Goal: Task Accomplishment & Management: Manage account settings

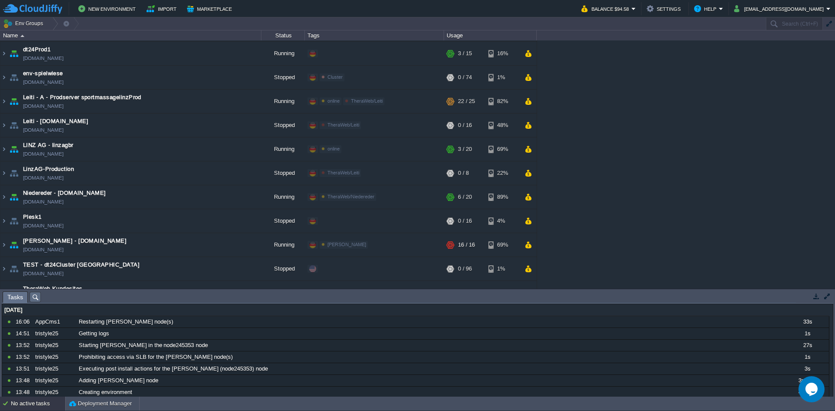
scroll to position [182, 0]
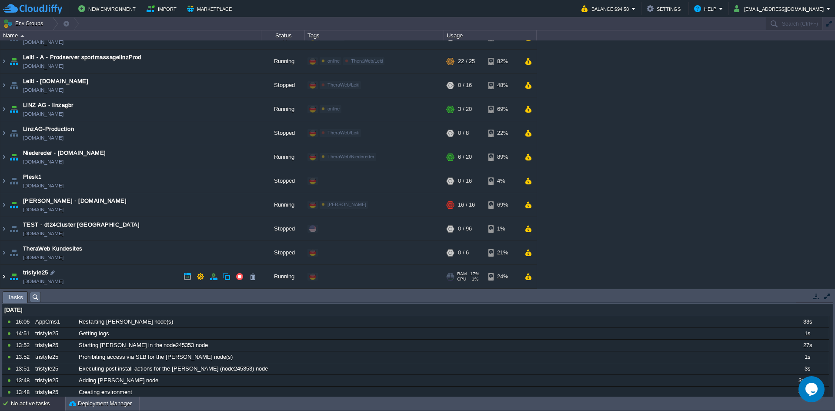
click at [6, 277] on img at bounding box center [3, 276] width 7 height 23
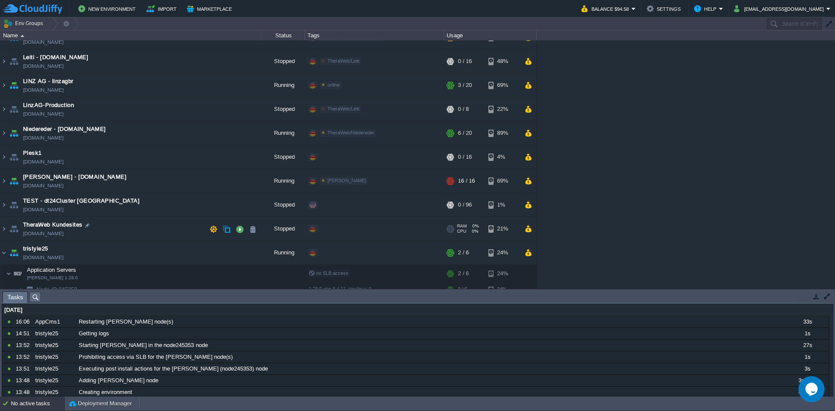
scroll to position [228, 0]
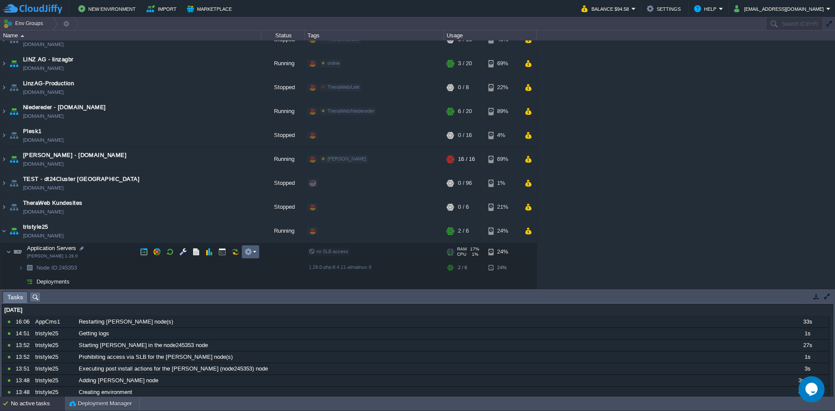
click at [254, 254] on em at bounding box center [250, 252] width 12 height 8
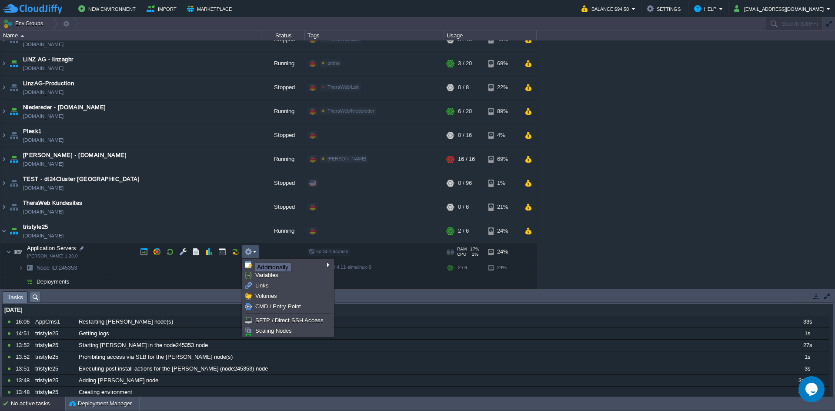
click at [249, 254] on button "button" at bounding box center [248, 252] width 8 height 8
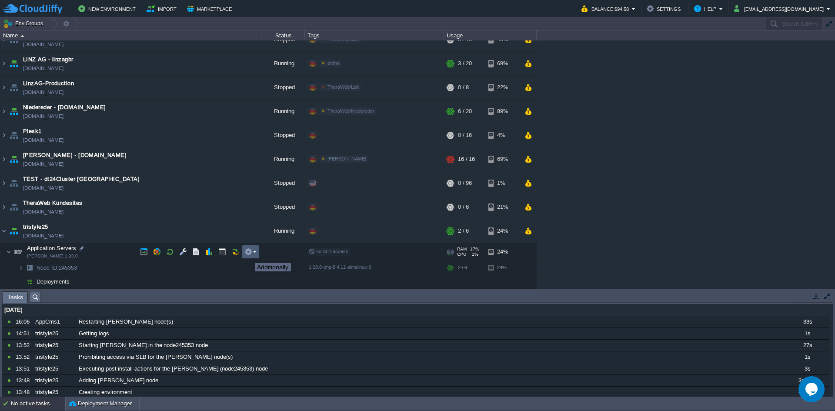
click at [249, 254] on button "button" at bounding box center [248, 252] width 8 height 8
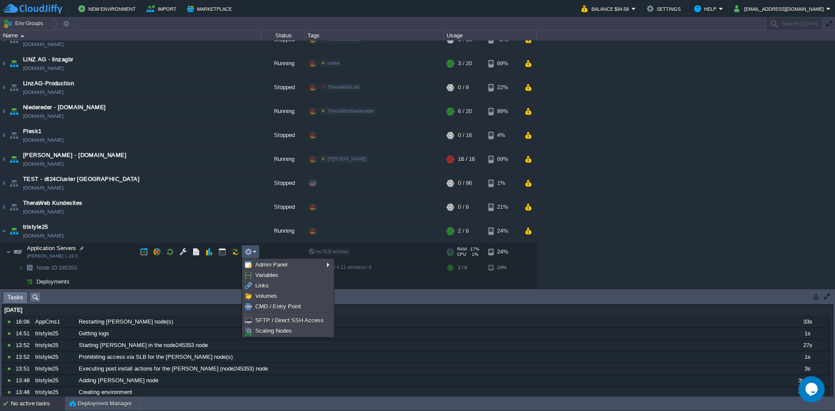
click at [254, 252] on em at bounding box center [250, 252] width 12 height 8
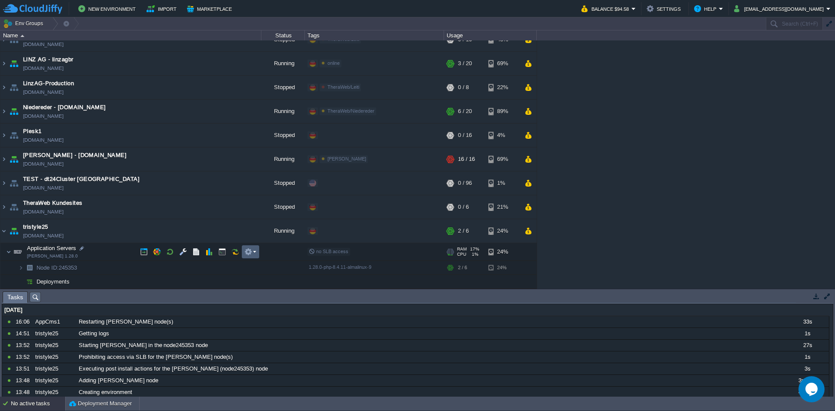
click at [254, 252] on em at bounding box center [250, 252] width 12 height 8
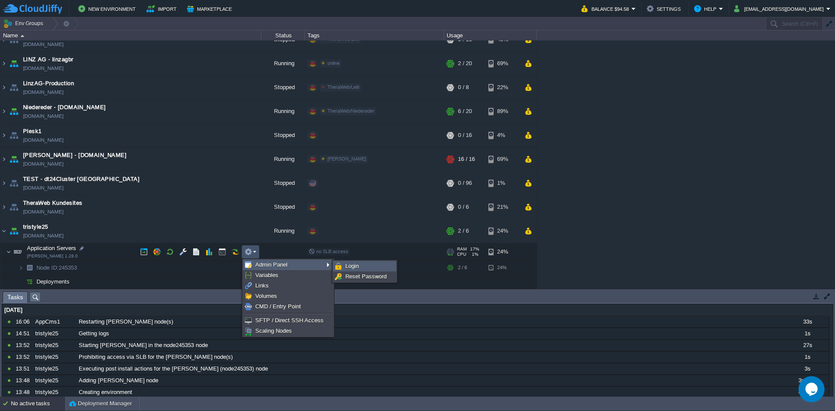
click at [351, 268] on span "Login" at bounding box center [351, 266] width 13 height 7
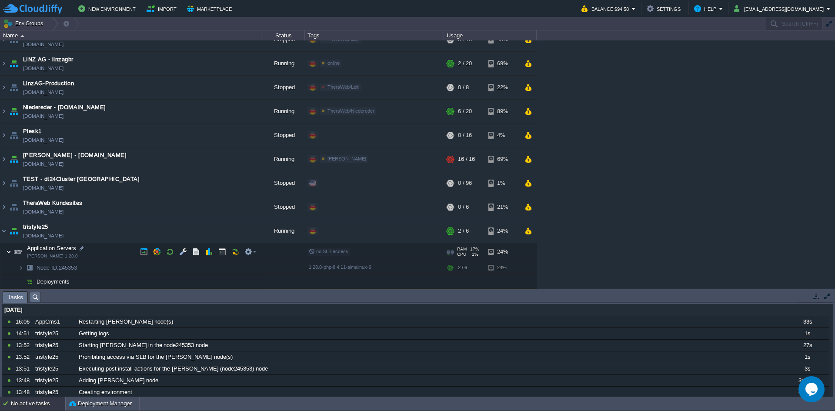
click at [8, 254] on img at bounding box center [8, 251] width 5 height 17
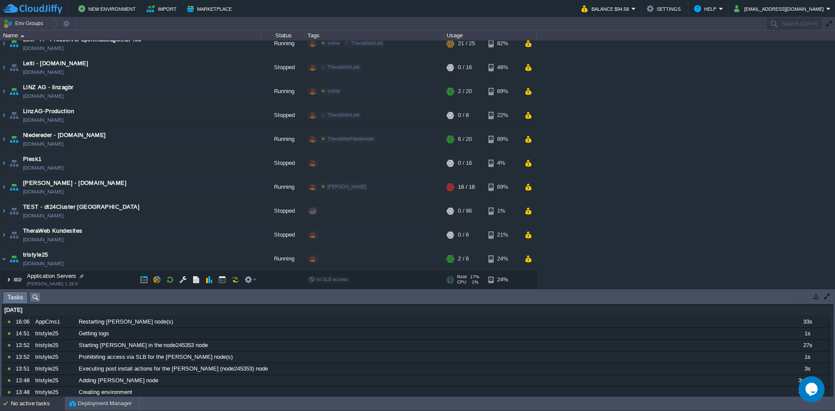
click at [7, 282] on img at bounding box center [8, 279] width 5 height 17
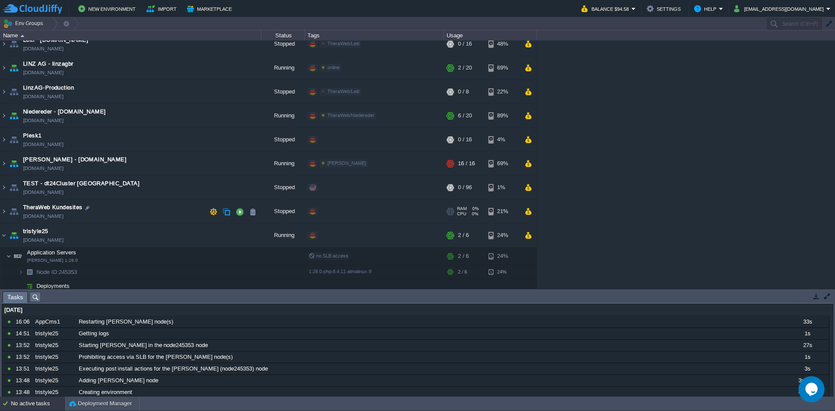
scroll to position [228, 0]
